Goal: Task Accomplishment & Management: Manage account settings

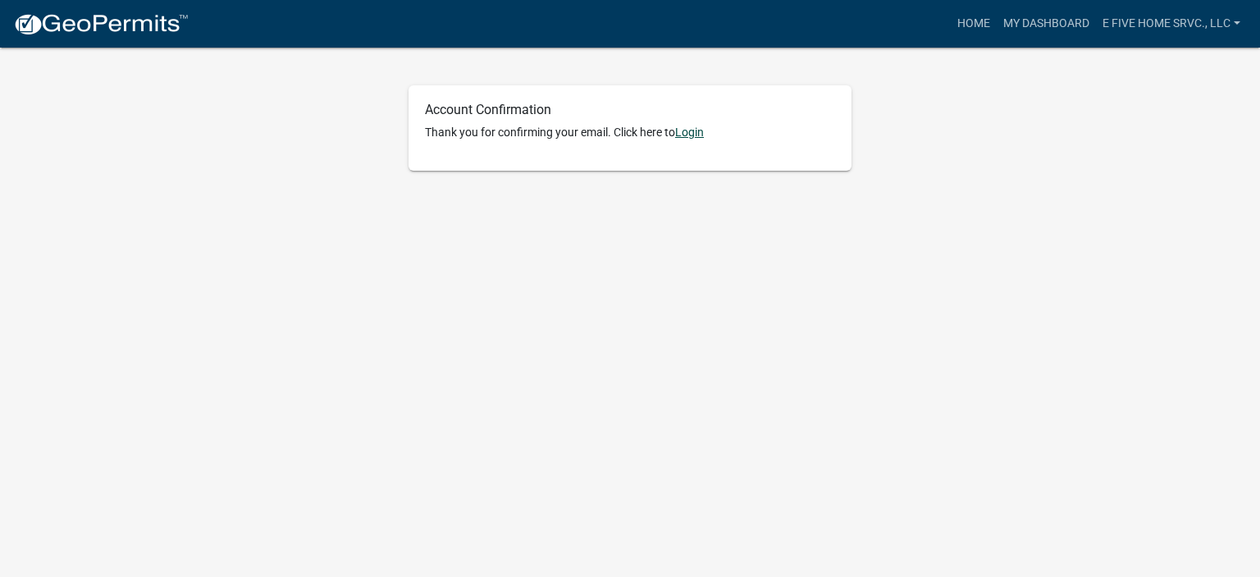
click at [694, 130] on link "Login" at bounding box center [689, 131] width 29 height 13
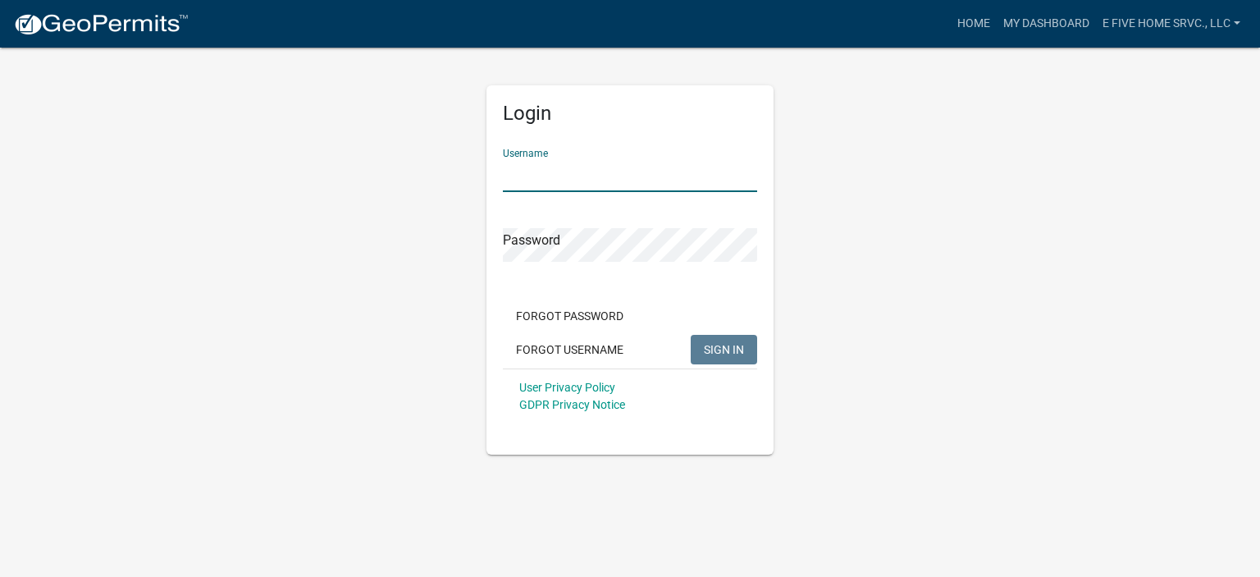
click at [527, 179] on input "Username" at bounding box center [630, 175] width 254 height 34
type input "e"
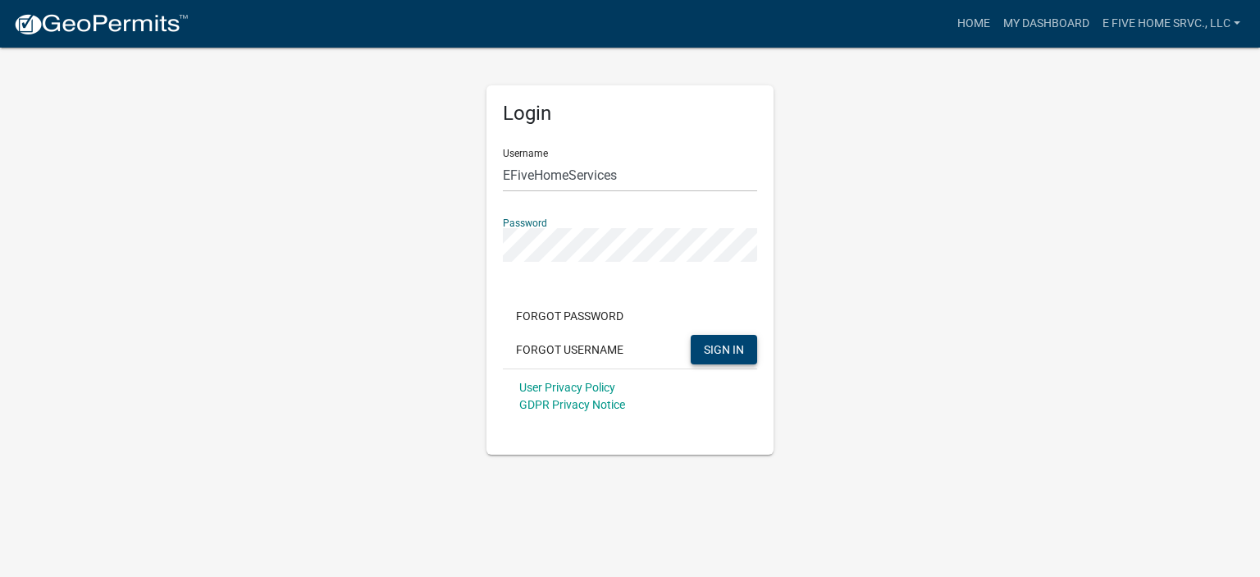
click at [711, 350] on span "SIGN IN" at bounding box center [724, 348] width 40 height 13
click at [512, 167] on input "EFiveHomeServices" at bounding box center [630, 175] width 254 height 34
click at [540, 170] on input "E FiveHomeServices" at bounding box center [630, 175] width 254 height 34
click at [575, 172] on input "E Five HomeServices" at bounding box center [630, 175] width 254 height 34
type input "E Five Home Services"
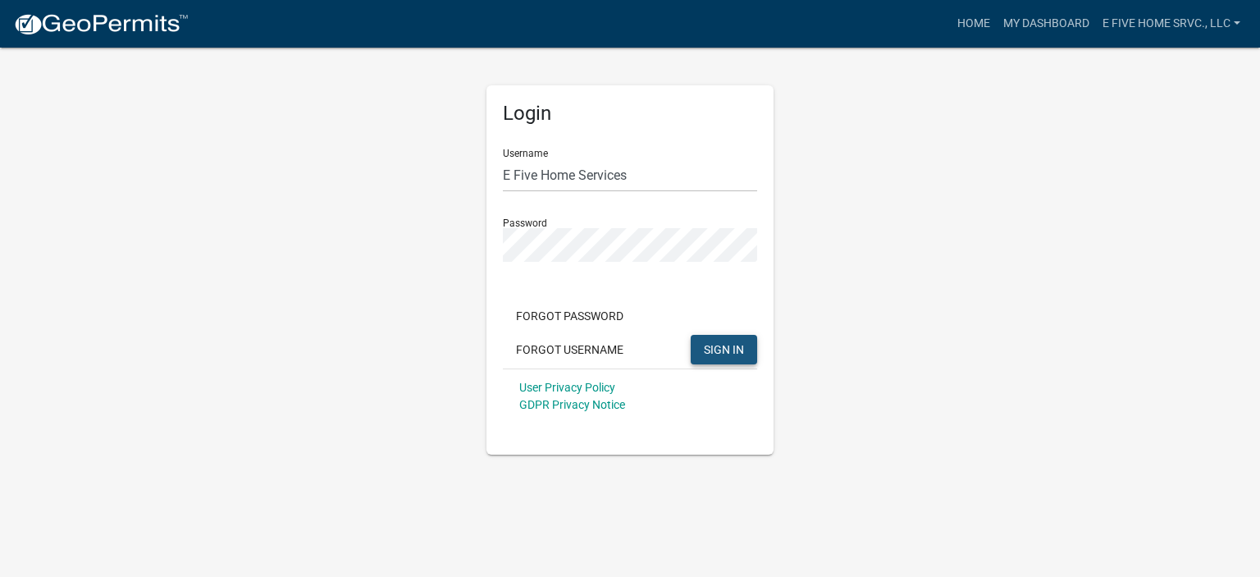
click at [720, 352] on span "SIGN IN" at bounding box center [724, 348] width 40 height 13
